Goal: Check status

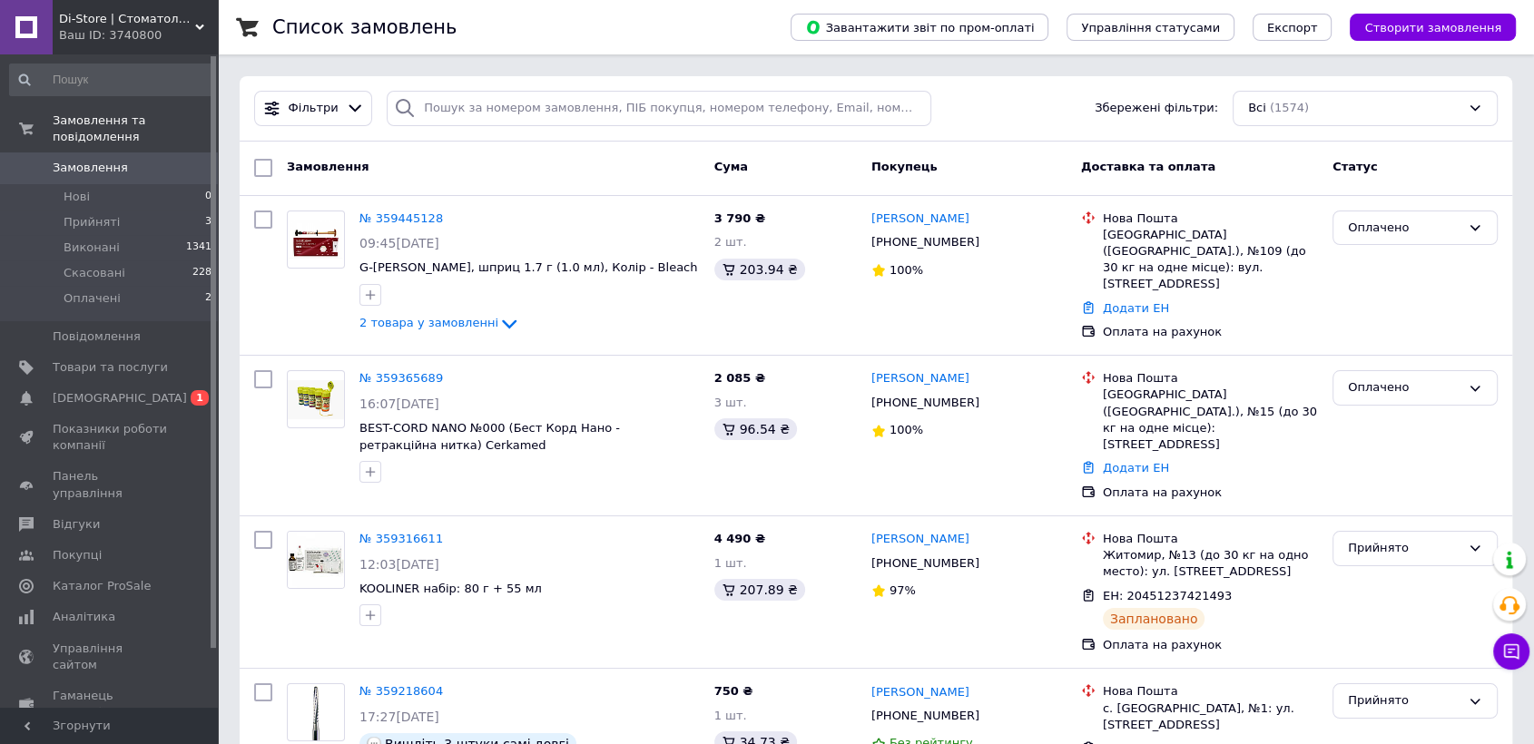
click at [103, 390] on span "[DEMOGRAPHIC_DATA]" at bounding box center [120, 398] width 134 height 16
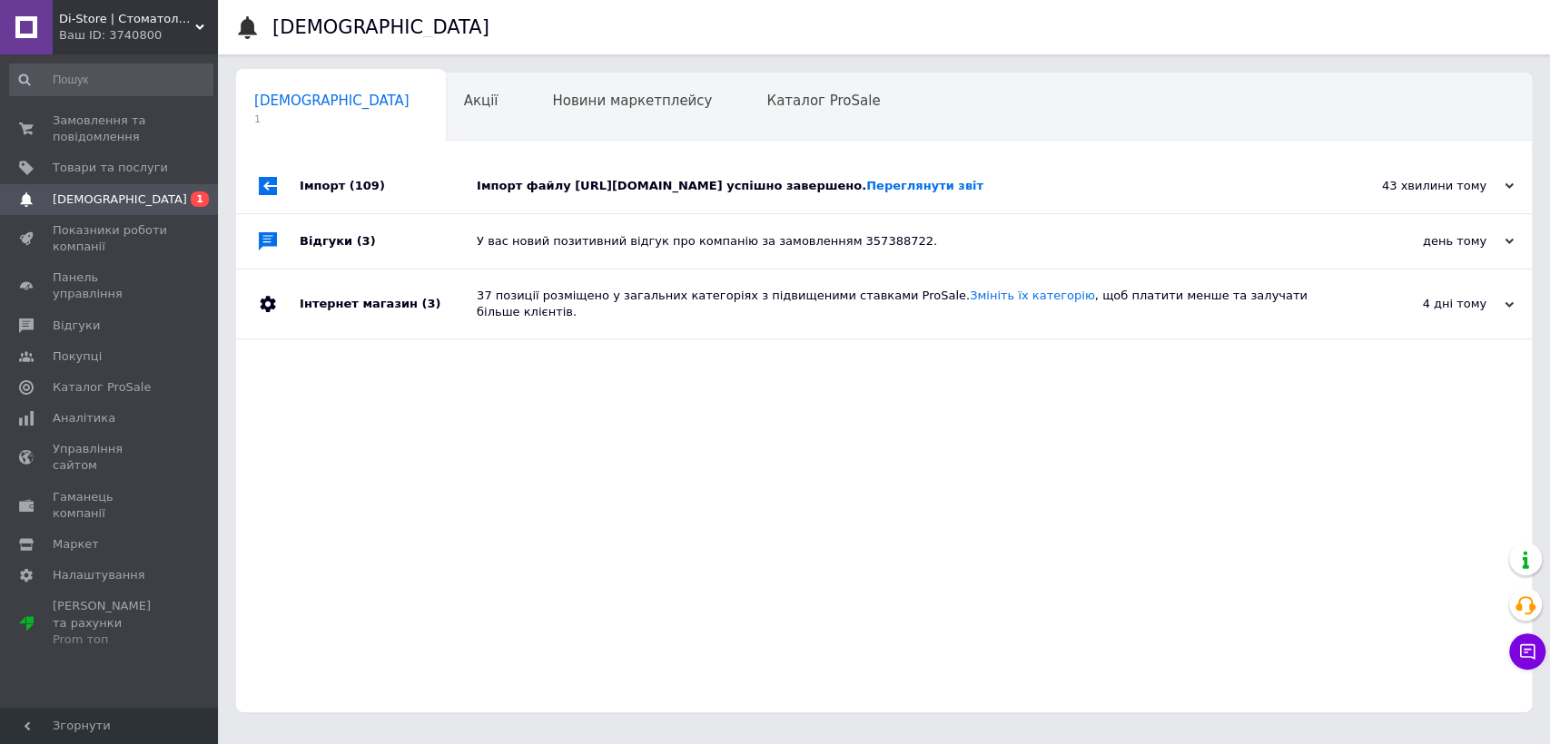
click at [589, 198] on div "Імпорт файлу [URL][DOMAIN_NAME] успішно завершено. Переглянути звіт" at bounding box center [904, 186] width 855 height 54
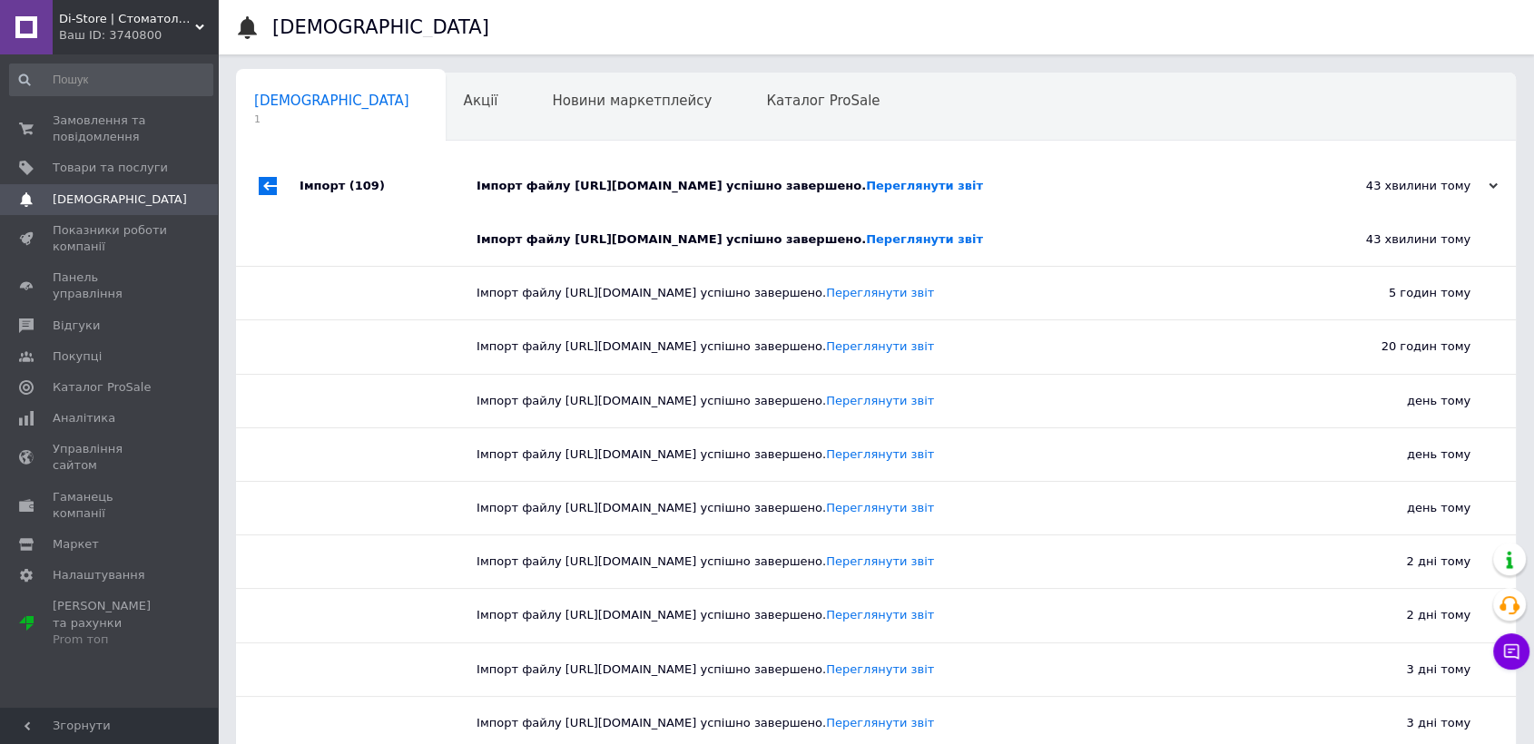
click at [446, 87] on div "Акції 0" at bounding box center [490, 108] width 89 height 69
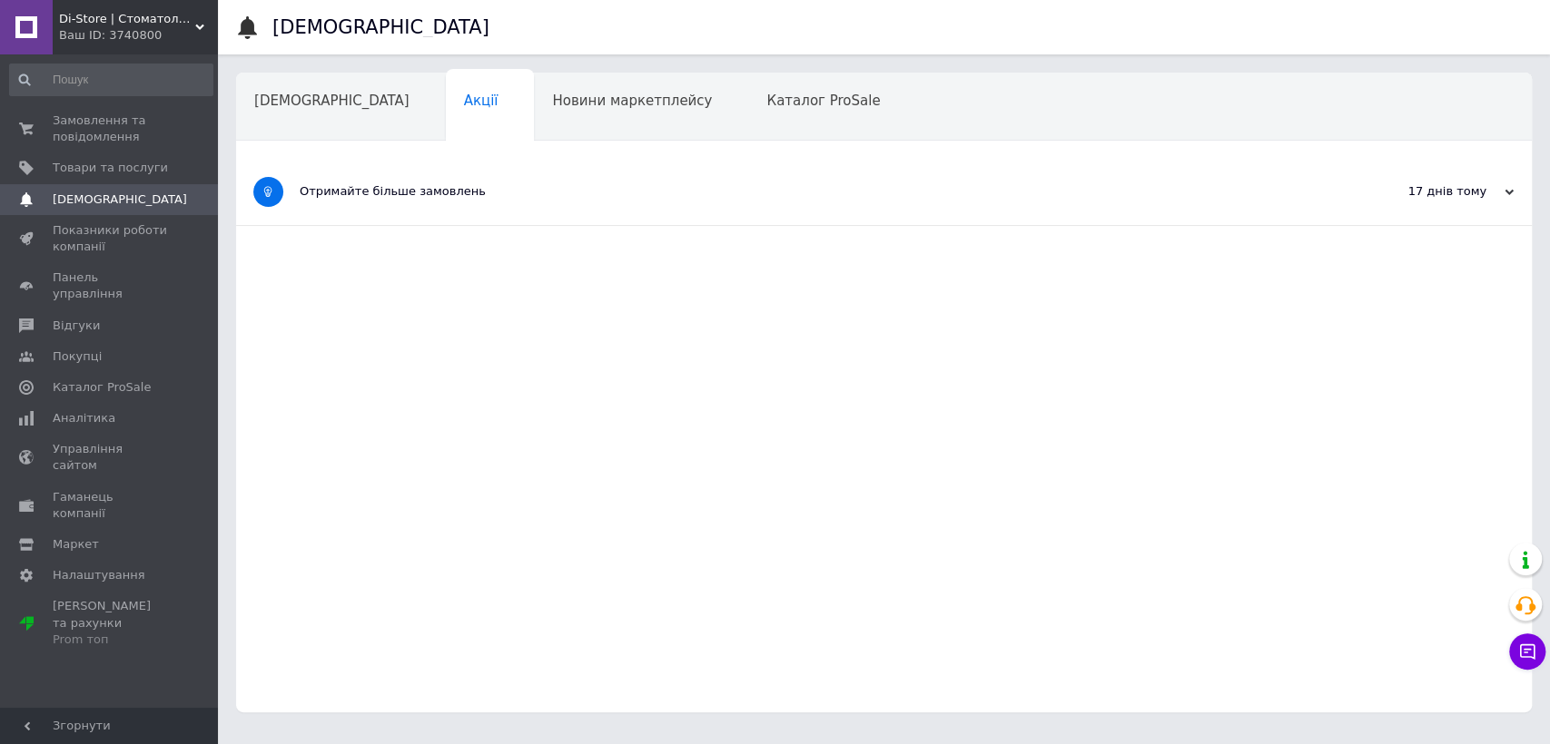
click at [91, 136] on span "Замовлення та повідомлення" at bounding box center [110, 129] width 115 height 33
